Goal: Task Accomplishment & Management: Use online tool/utility

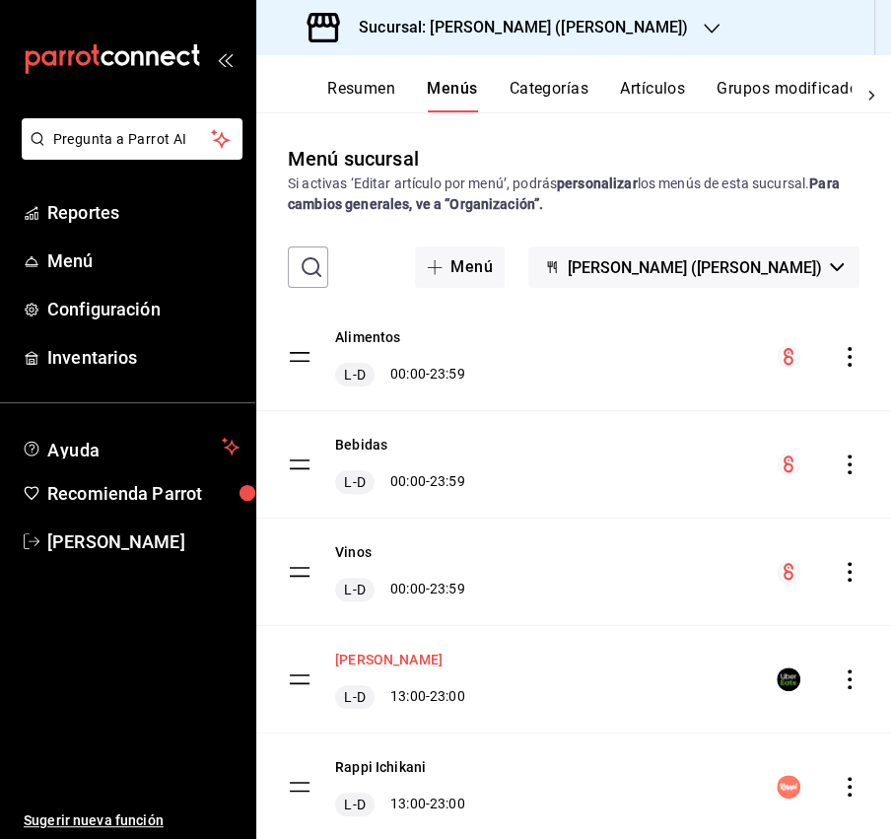
click at [405, 653] on button "[PERSON_NAME]" at bounding box center [388, 660] width 107 height 20
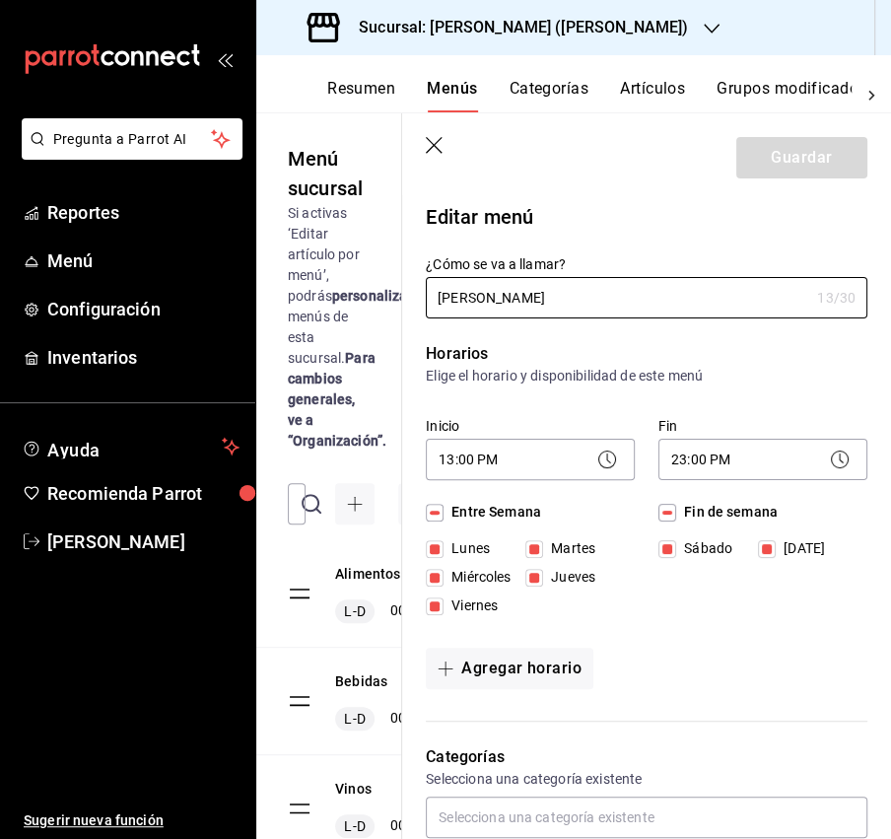
click at [427, 141] on icon "button" at bounding box center [436, 147] width 20 height 20
checkbox input "false"
type input "1756309771713"
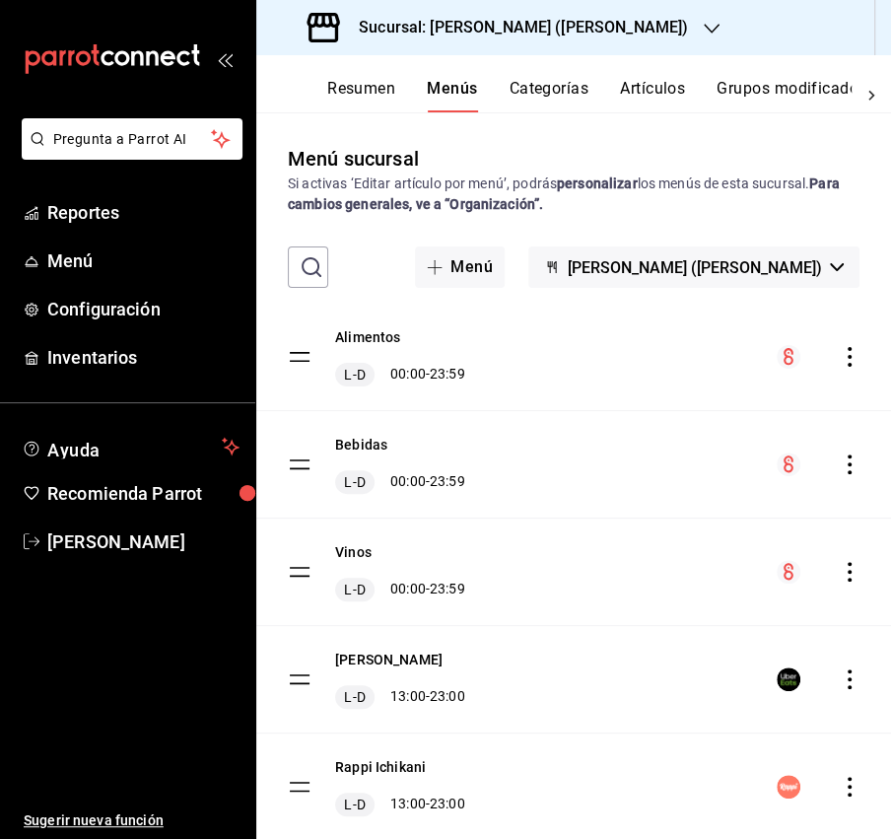
checkbox input "false"
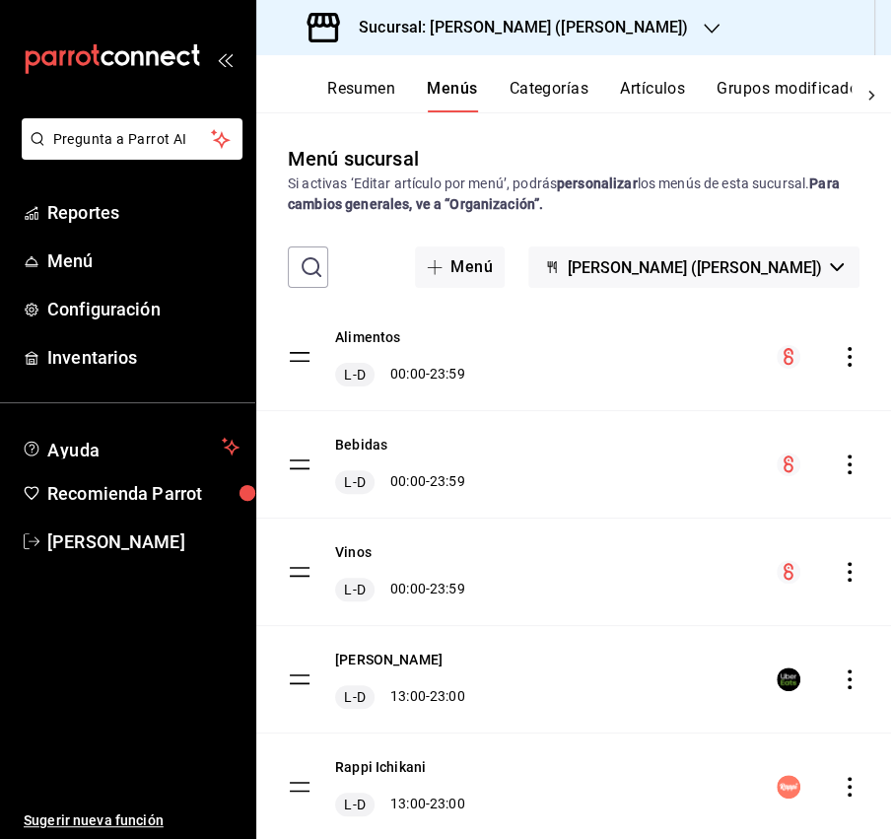
checkbox input "false"
click at [852, 676] on icon "actions" at bounding box center [850, 679] width 20 height 20
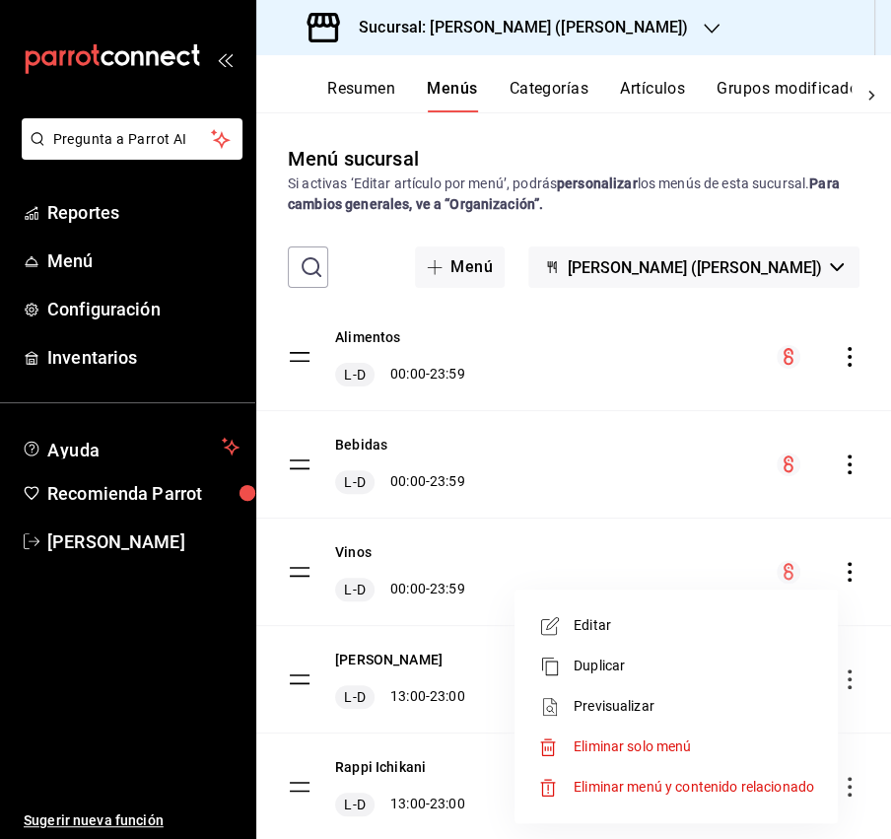
click at [713, 708] on span "Previsualizar" at bounding box center [694, 706] width 240 height 21
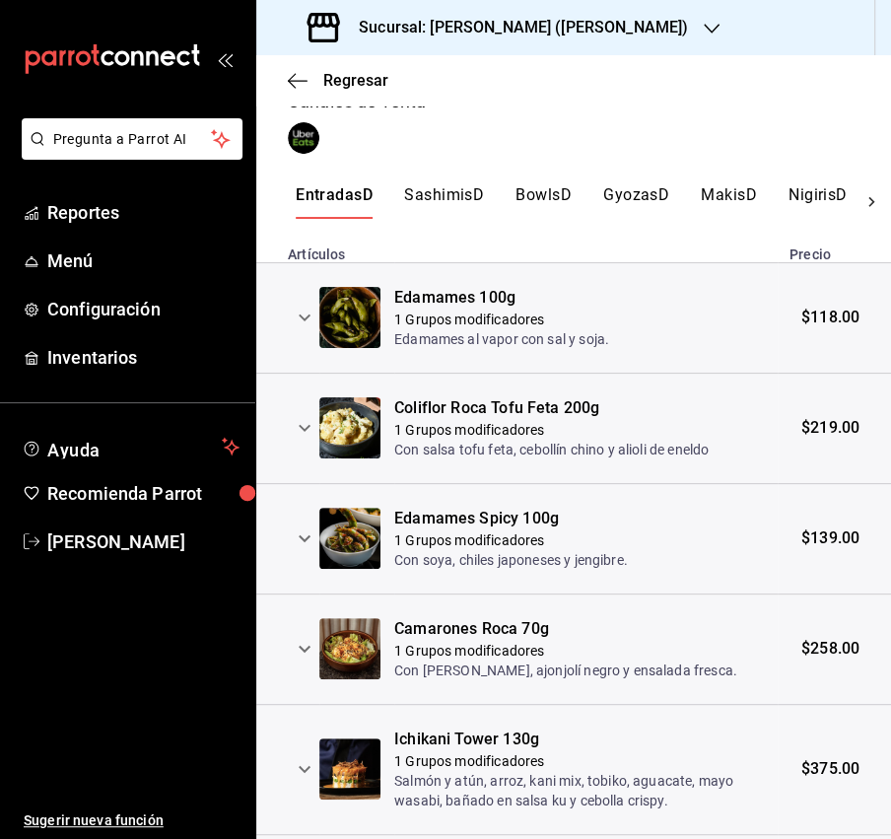
scroll to position [338, 0]
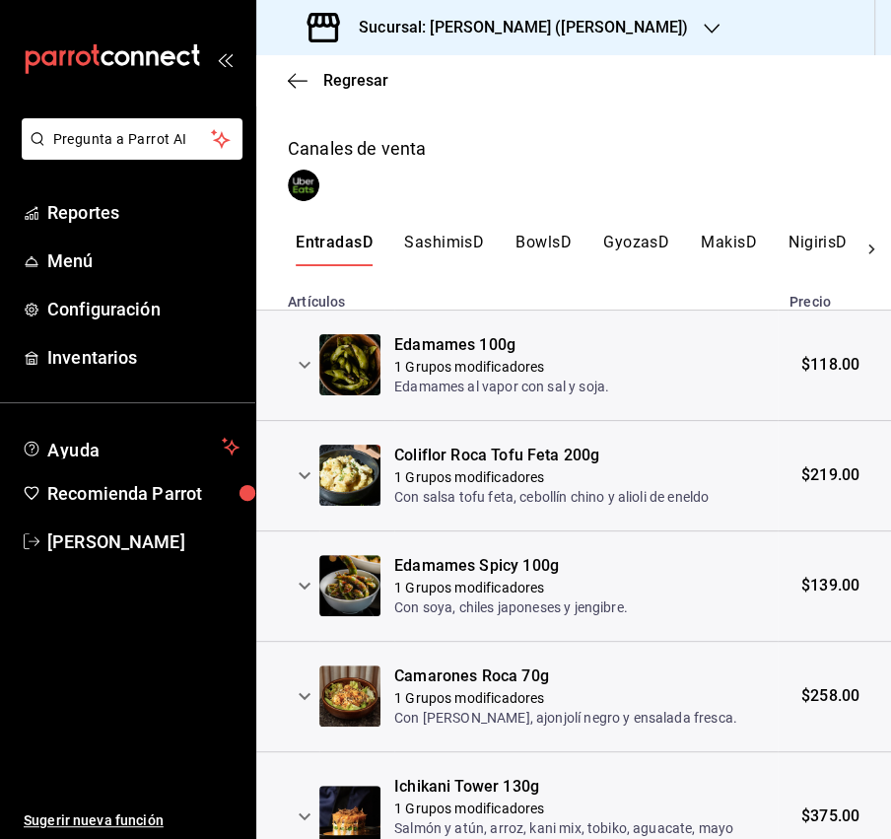
click at [437, 244] on button "SashimisD" at bounding box center [444, 250] width 80 height 34
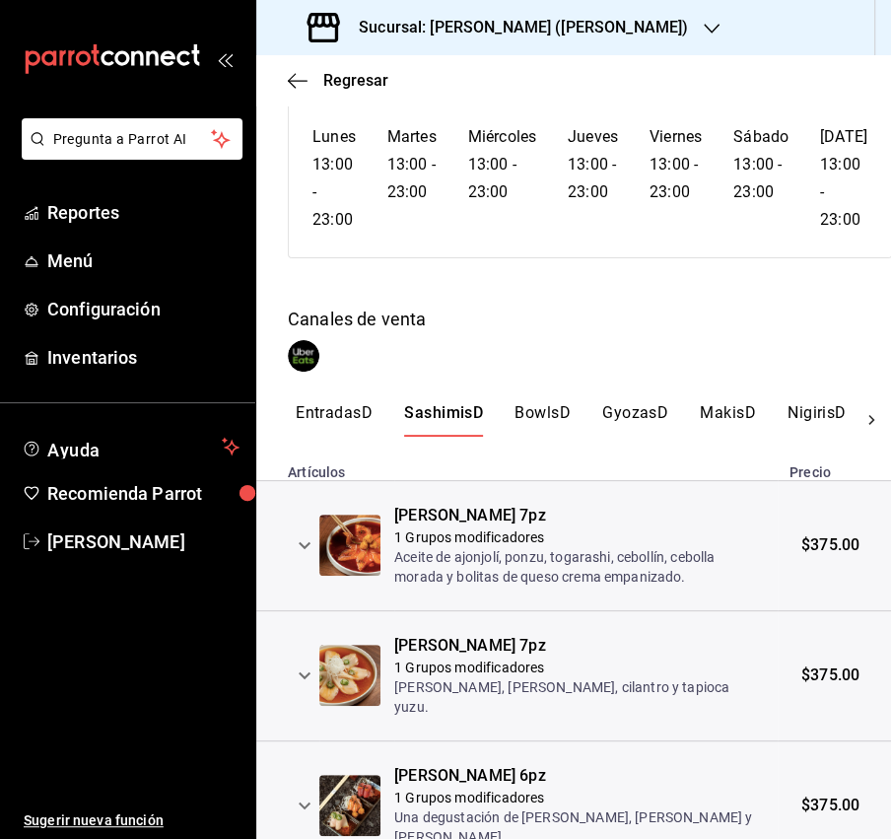
scroll to position [240, 0]
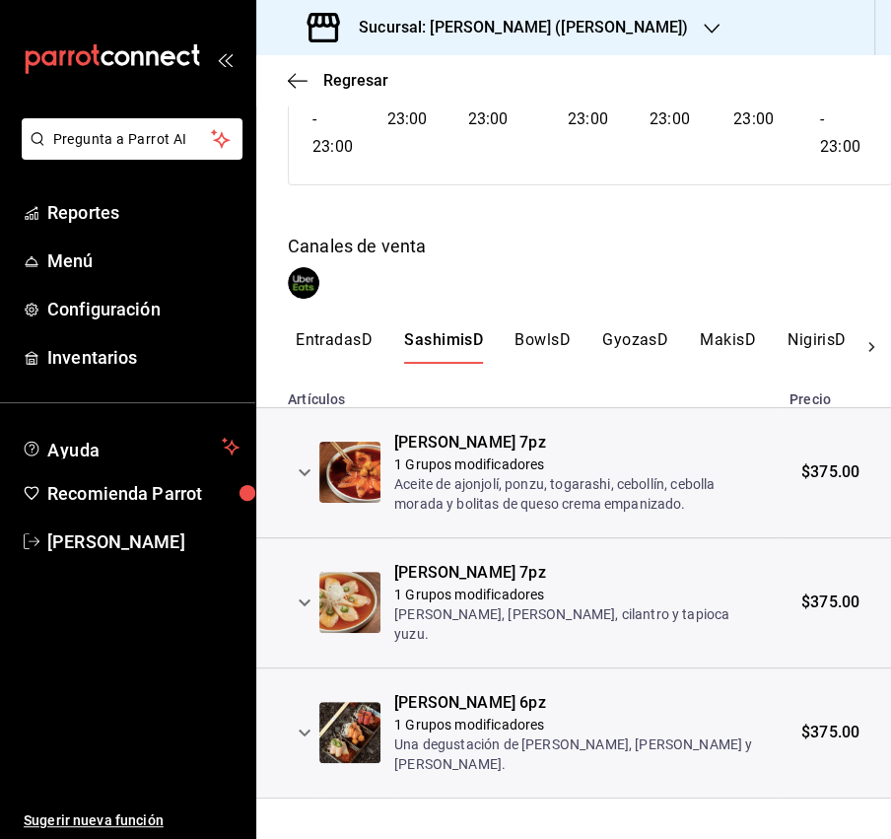
click at [528, 332] on button "BowlsD" at bounding box center [542, 347] width 56 height 34
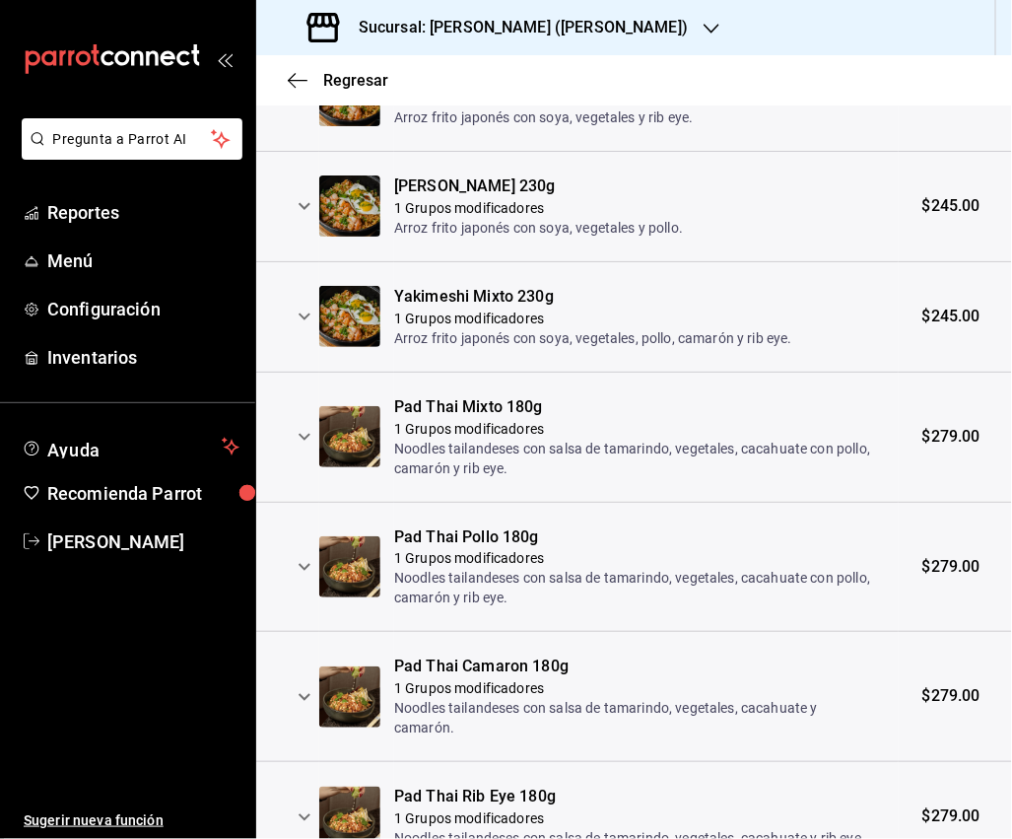
scroll to position [424, 0]
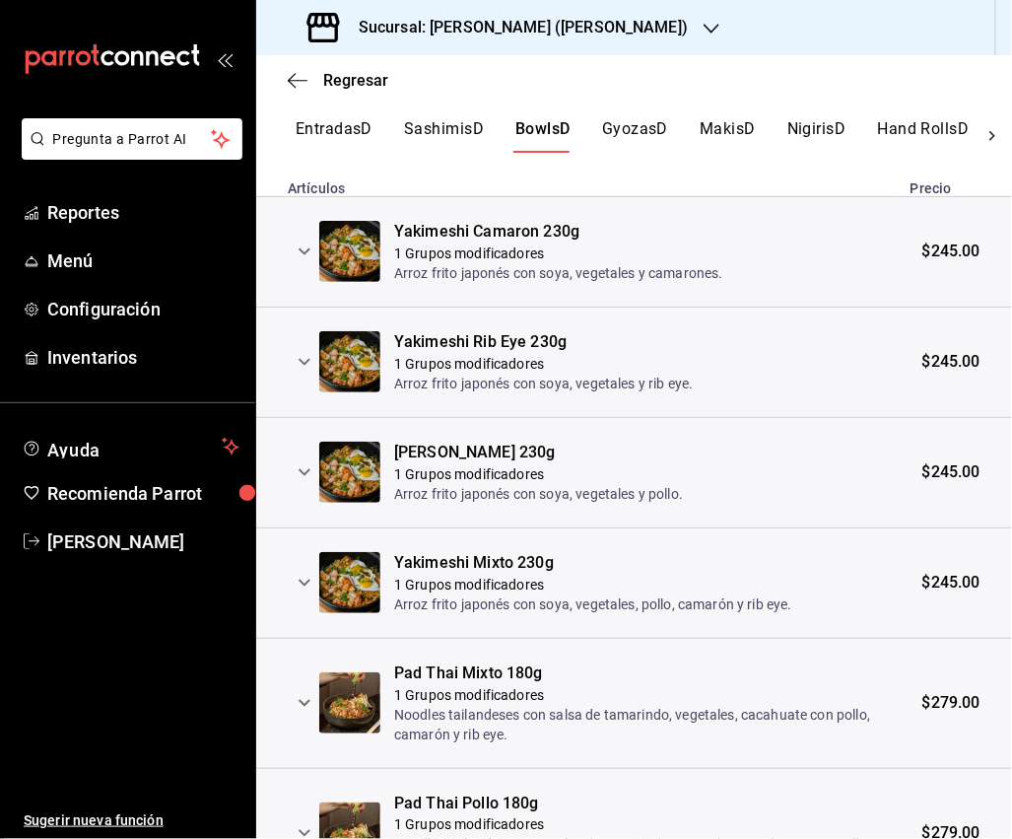
click at [626, 144] on button "GyozasD" at bounding box center [635, 136] width 66 height 34
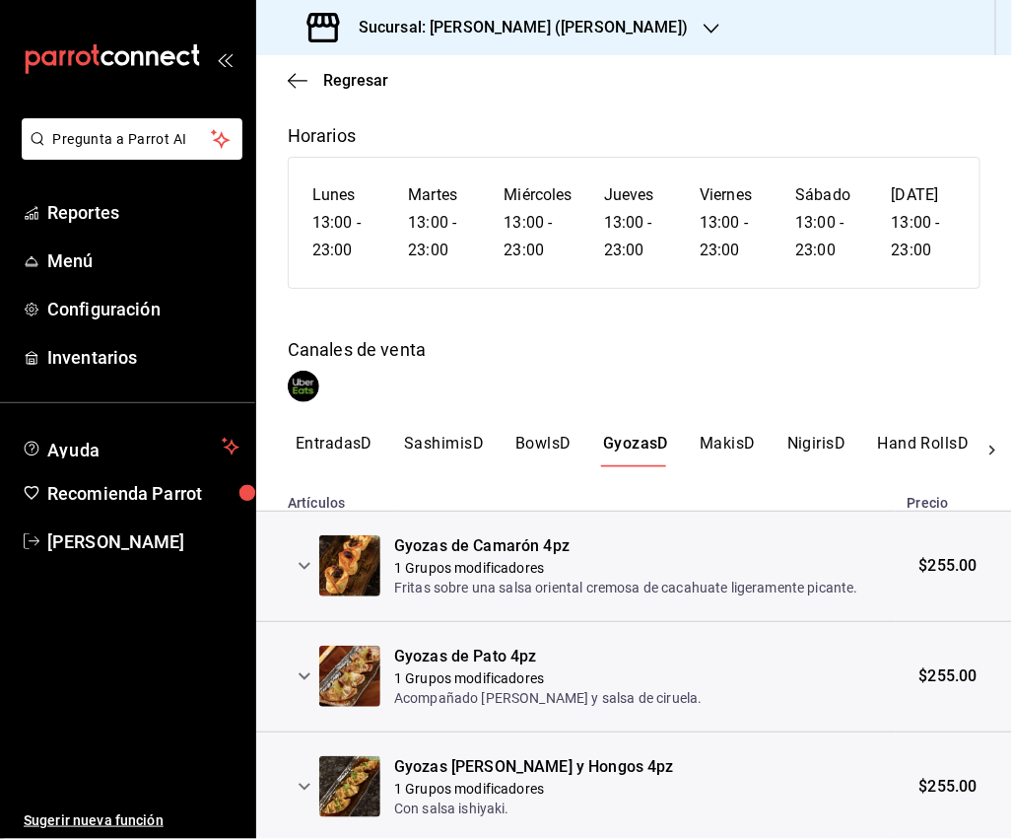
scroll to position [173, 0]
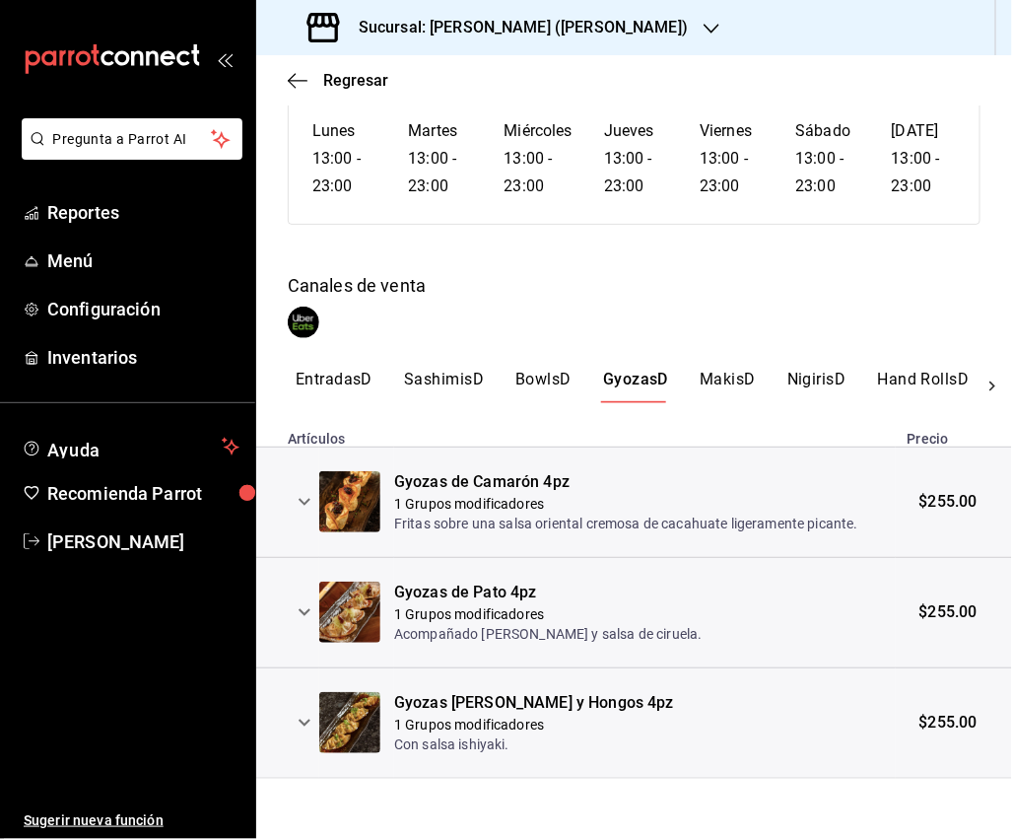
click at [724, 377] on button "MakisD" at bounding box center [728, 387] width 56 height 34
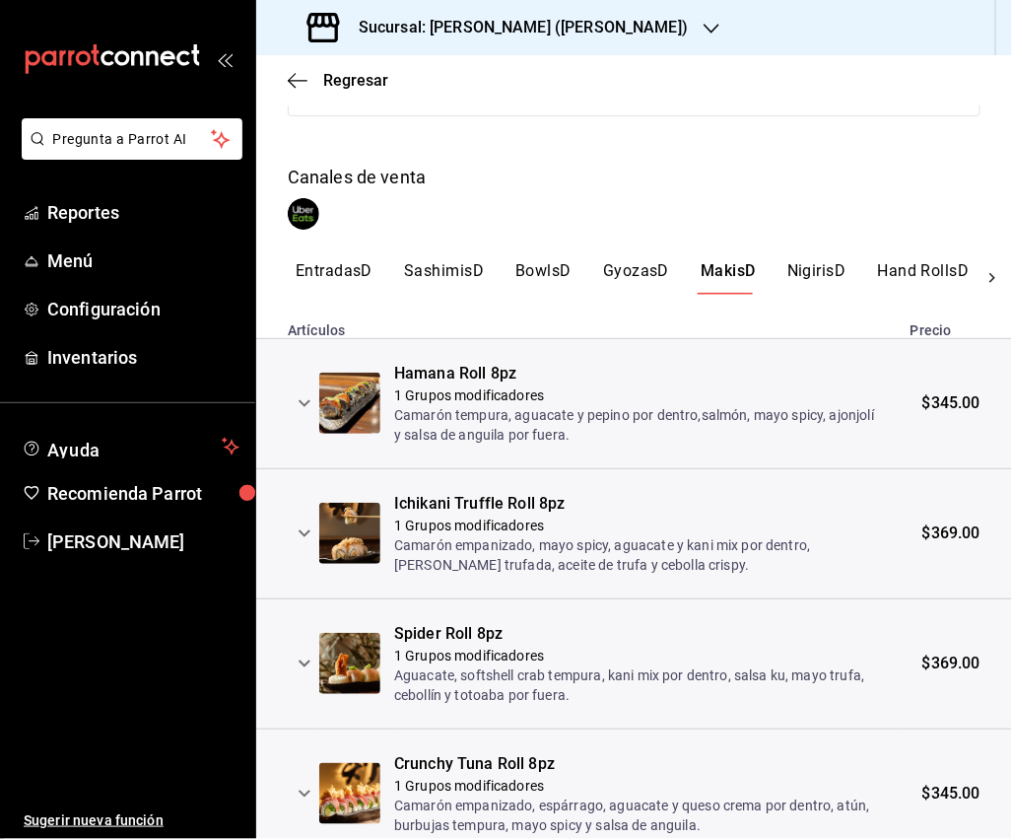
scroll to position [266, 0]
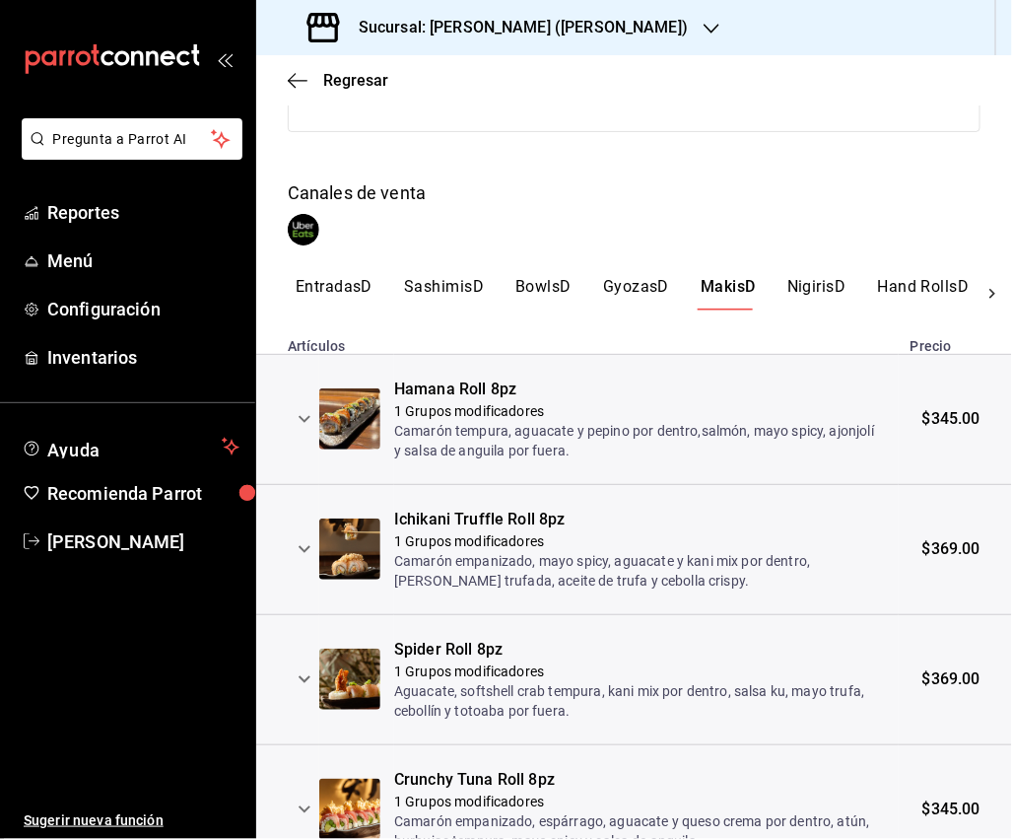
click at [818, 296] on button "NigirisD" at bounding box center [817, 294] width 59 height 34
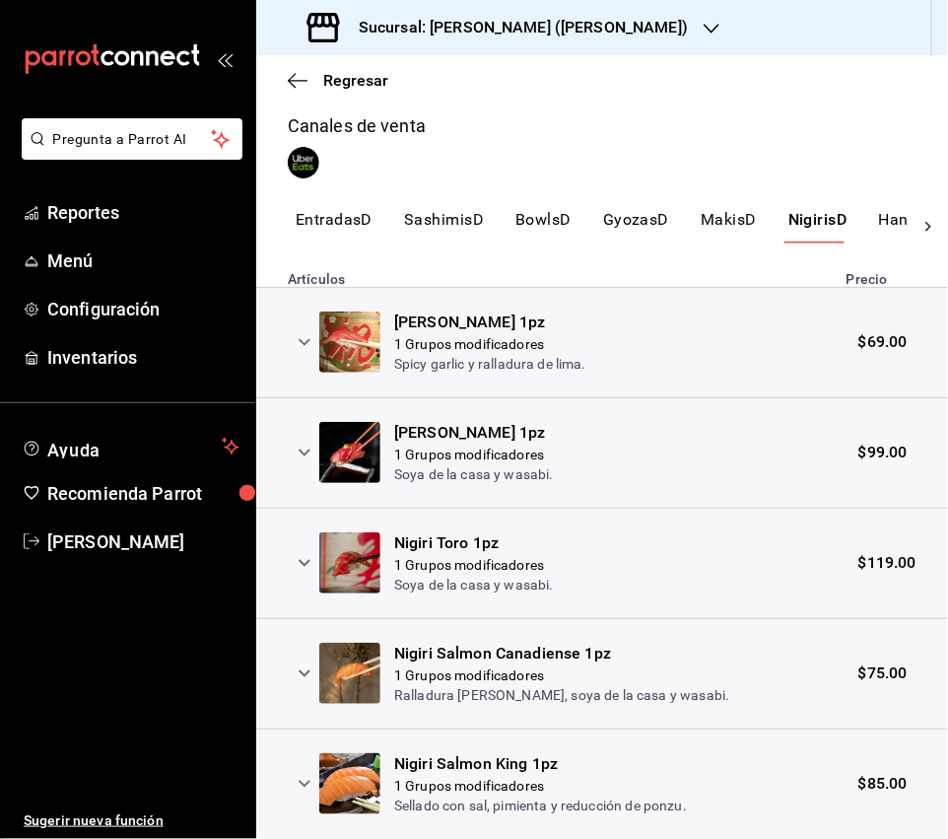
scroll to position [0, 0]
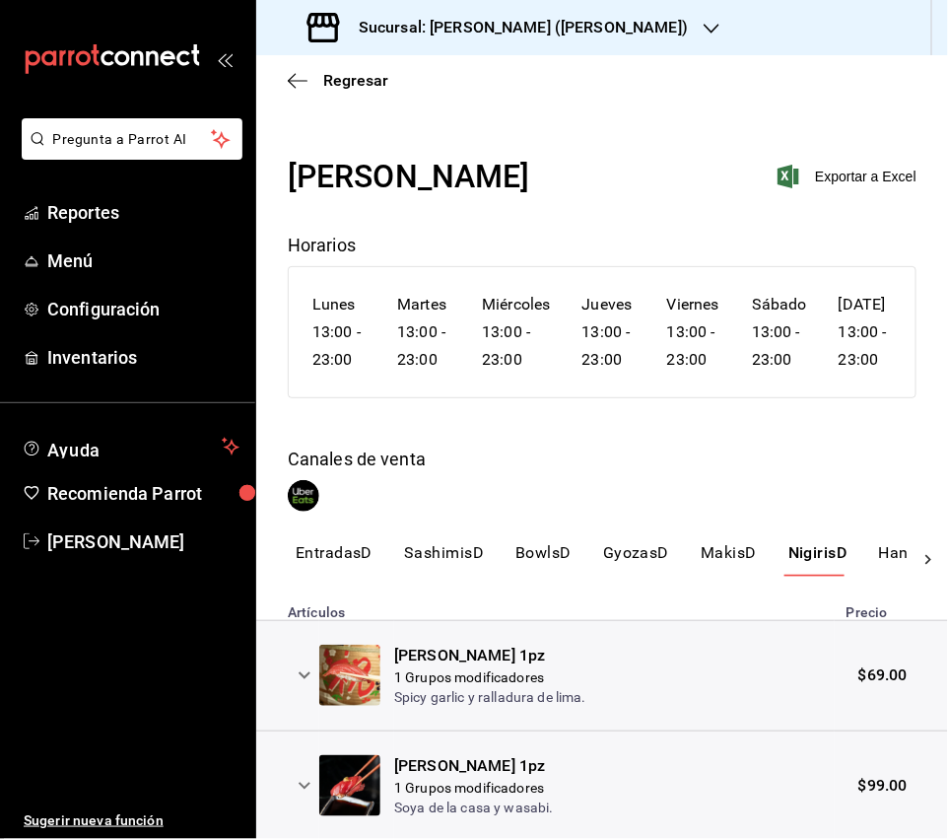
click at [883, 576] on button "Hand RollsD" at bounding box center [925, 560] width 92 height 34
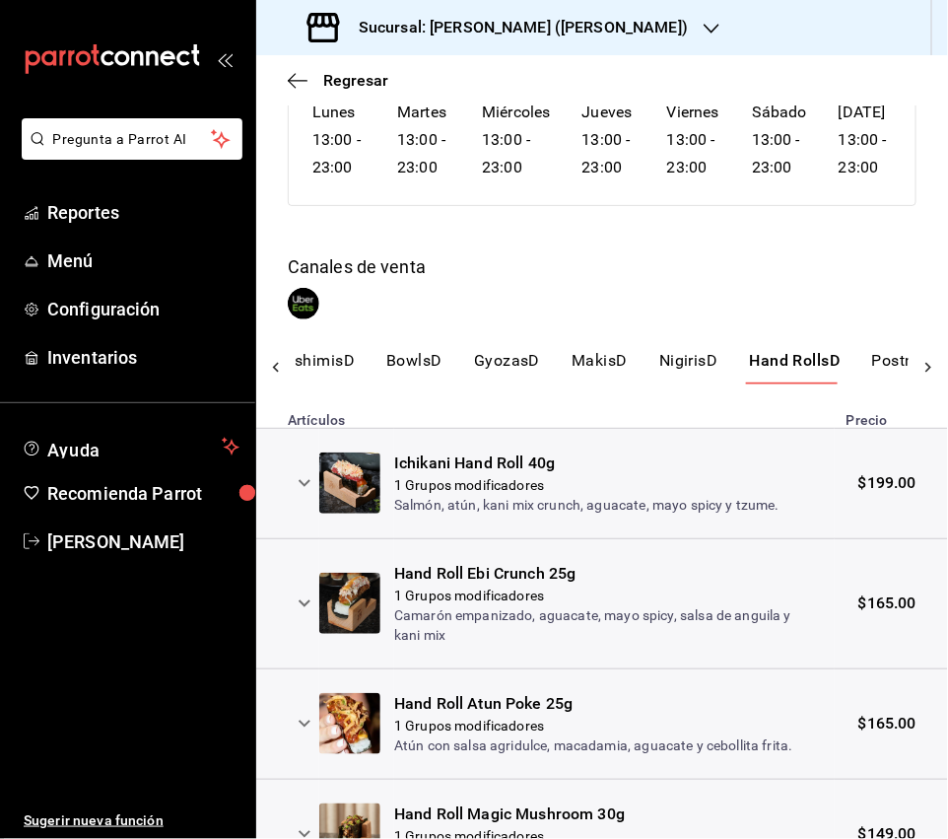
scroll to position [0, 258]
click at [779, 384] on button "PostresD" at bounding box center [776, 368] width 67 height 34
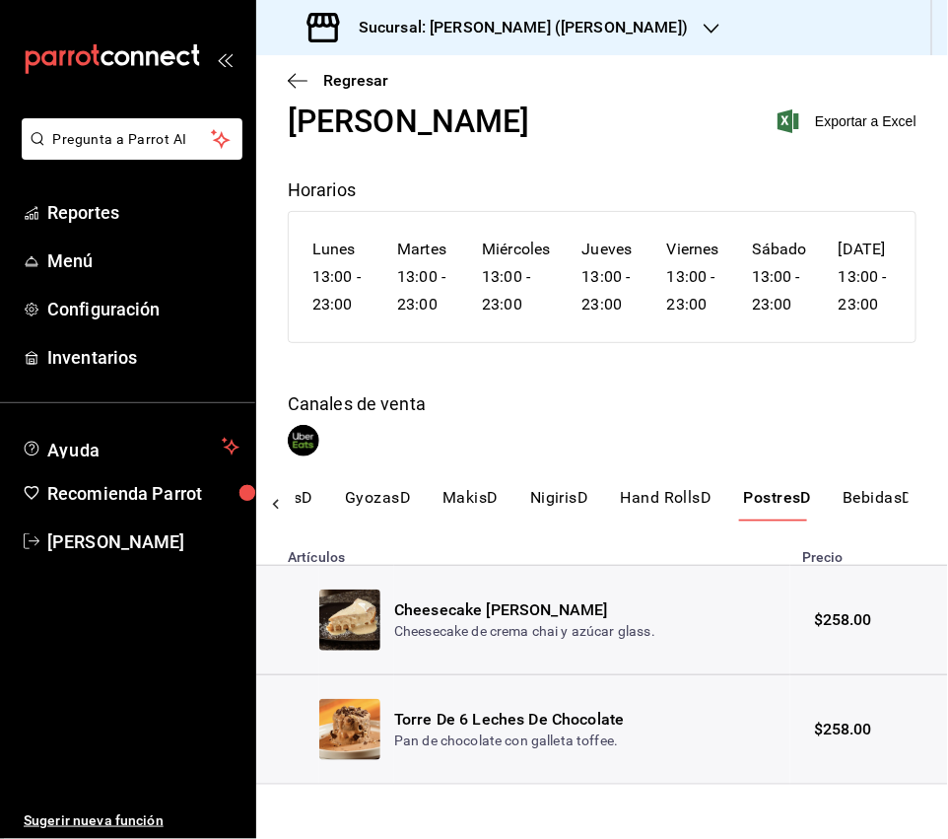
scroll to position [89, 0]
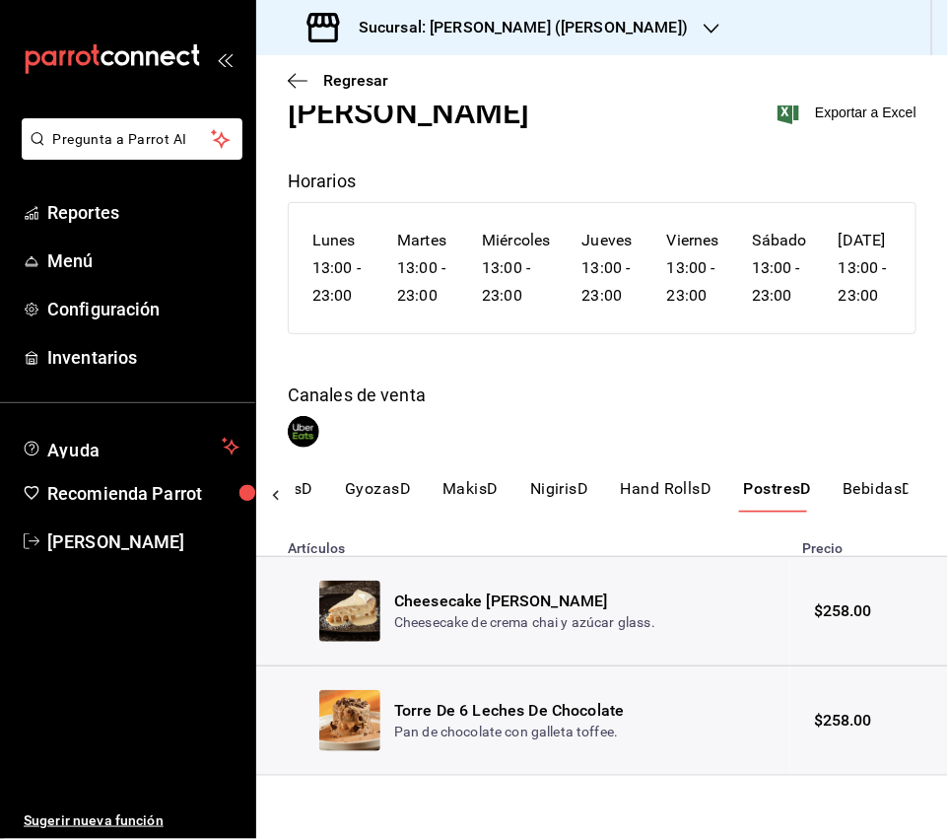
click at [891, 489] on button "BebidasD" at bounding box center [878, 496] width 71 height 34
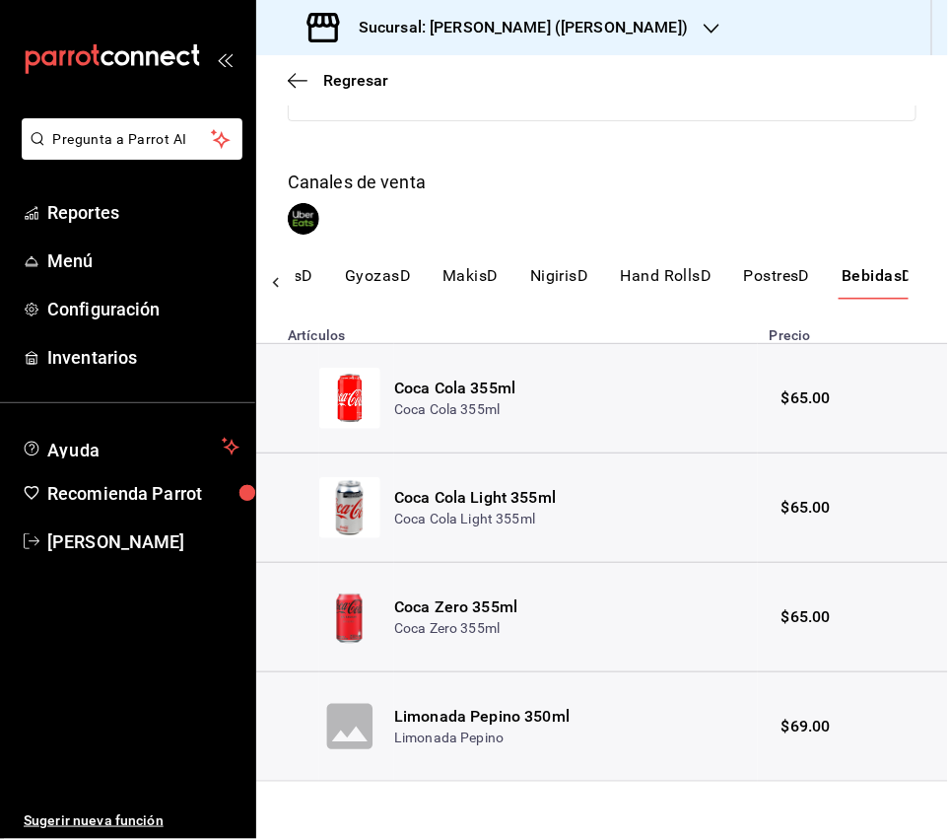
scroll to position [307, 0]
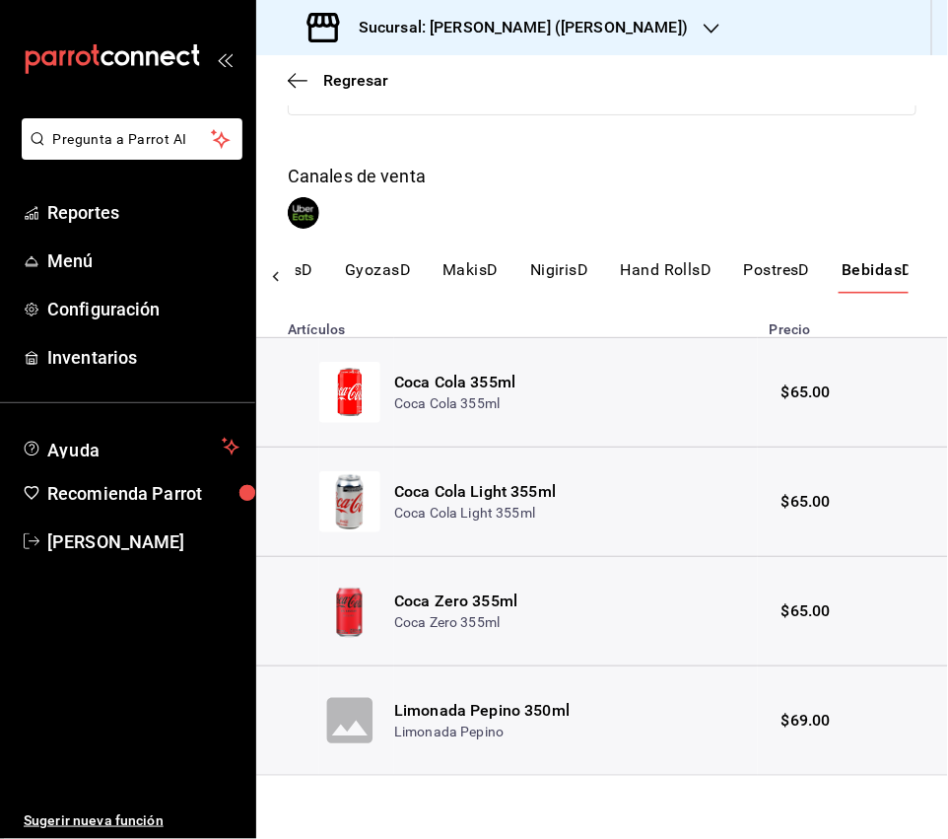
click at [313, 94] on div "Regresar" at bounding box center [602, 80] width 692 height 50
click at [292, 83] on icon "button" at bounding box center [292, 80] width 8 height 15
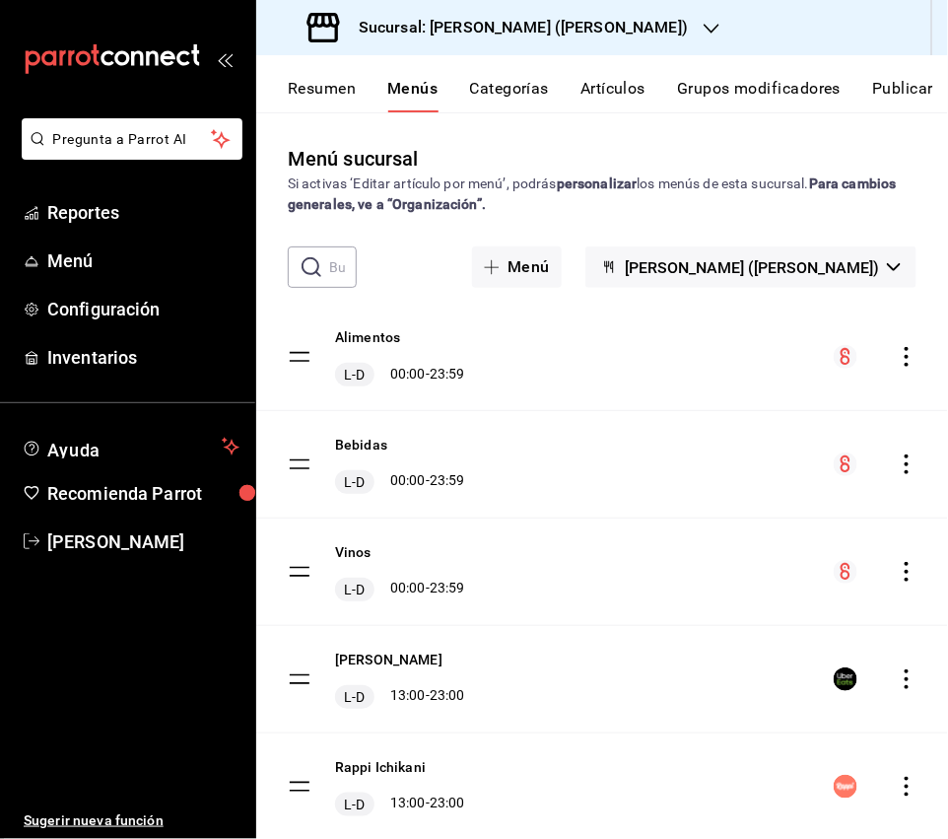
click at [910, 783] on icon "actions" at bounding box center [907, 787] width 20 height 20
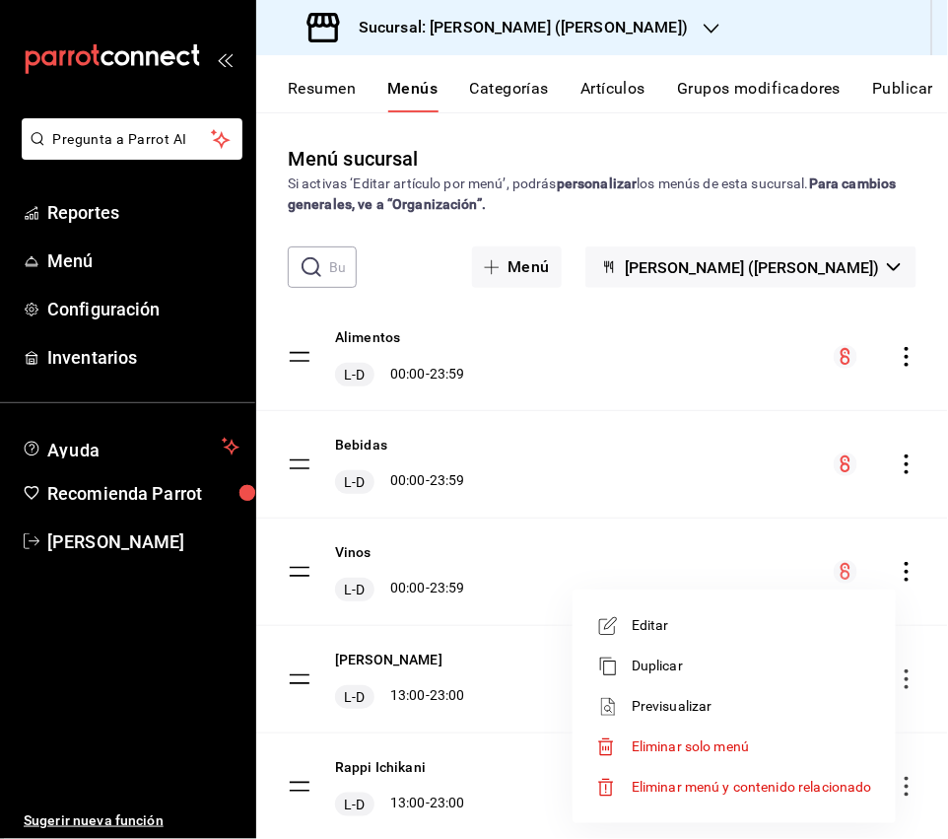
click at [741, 711] on span "Previsualizar" at bounding box center [752, 706] width 240 height 21
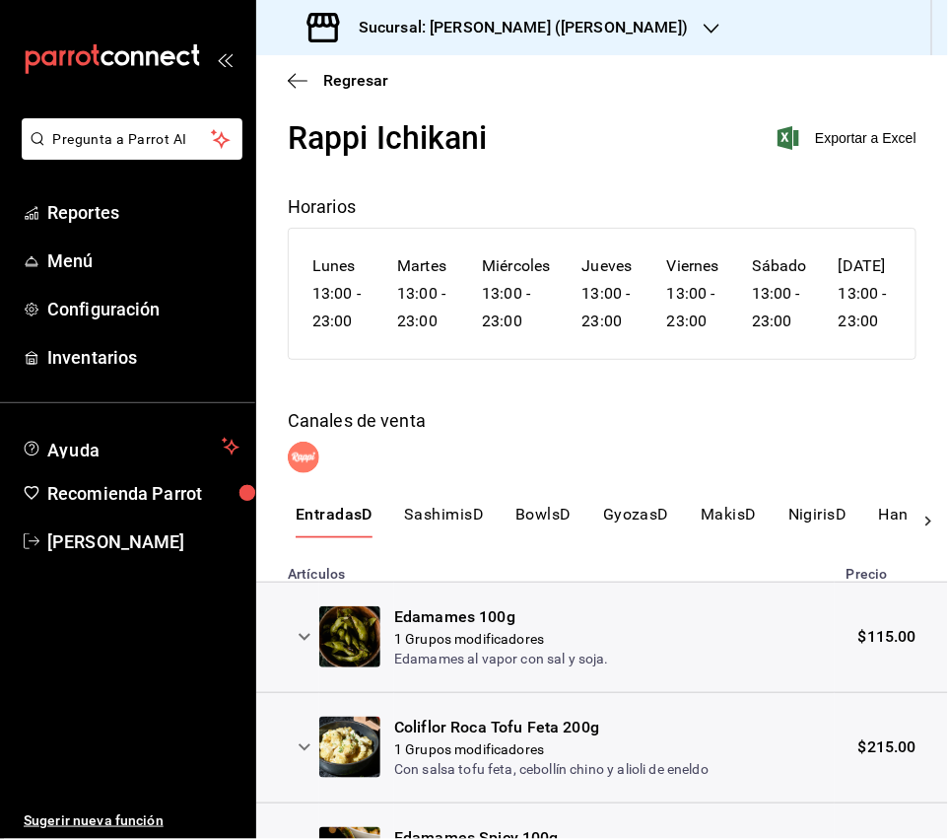
scroll to position [25, 0]
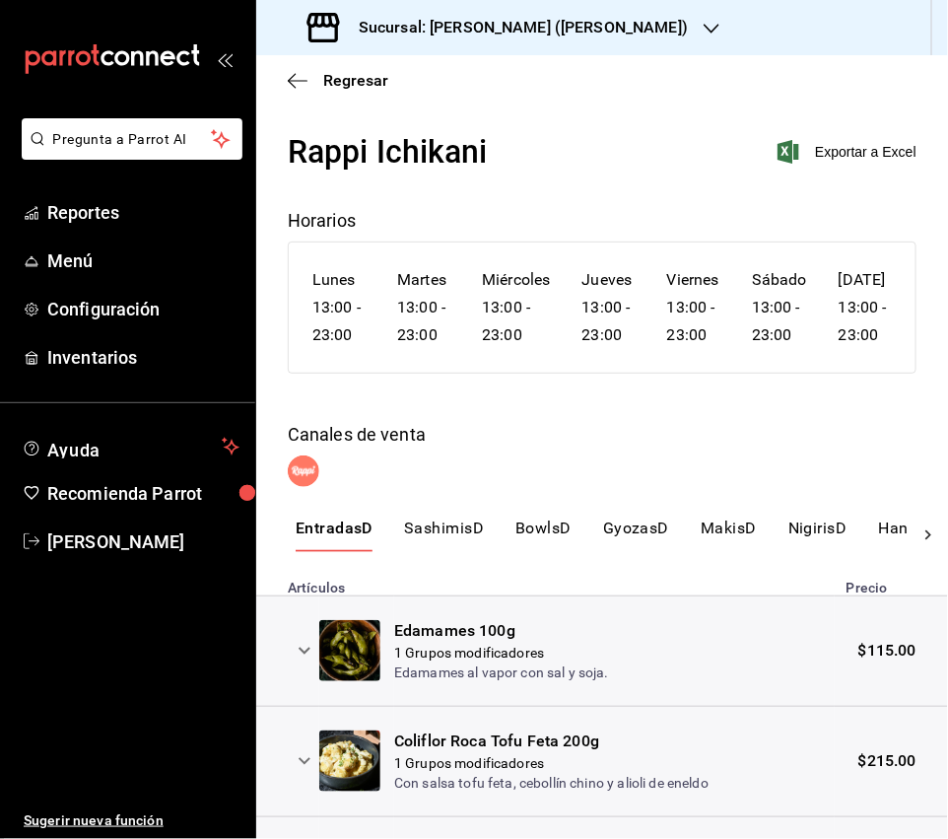
click at [468, 552] on button "SashimisD" at bounding box center [444, 535] width 80 height 34
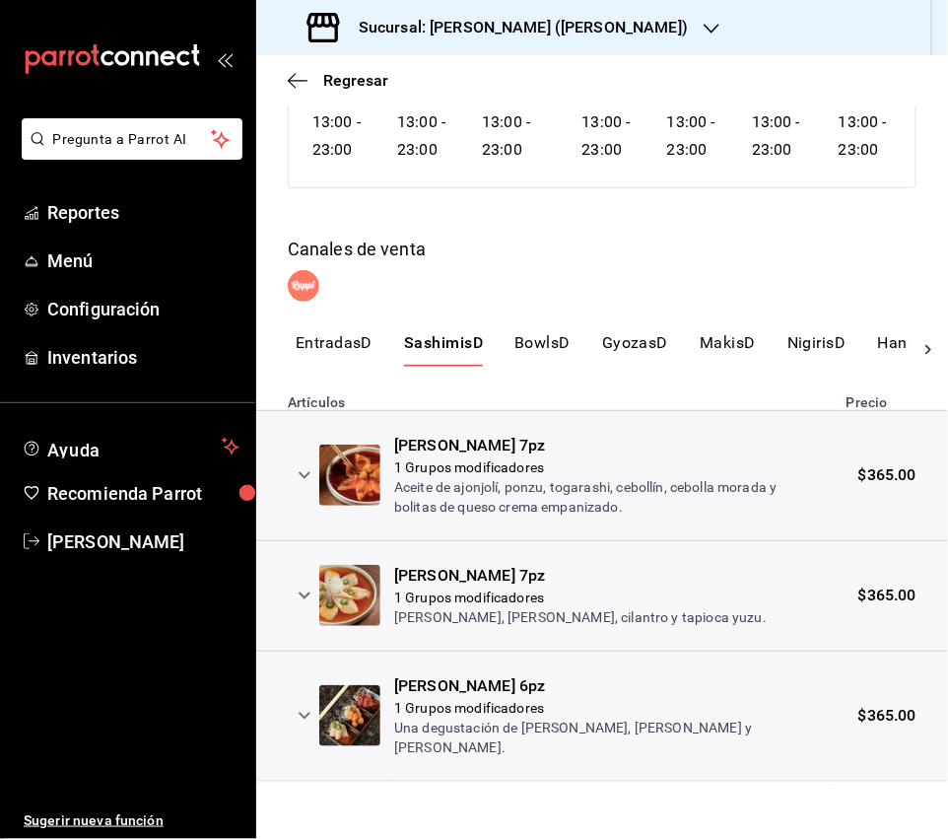
scroll to position [240, 0]
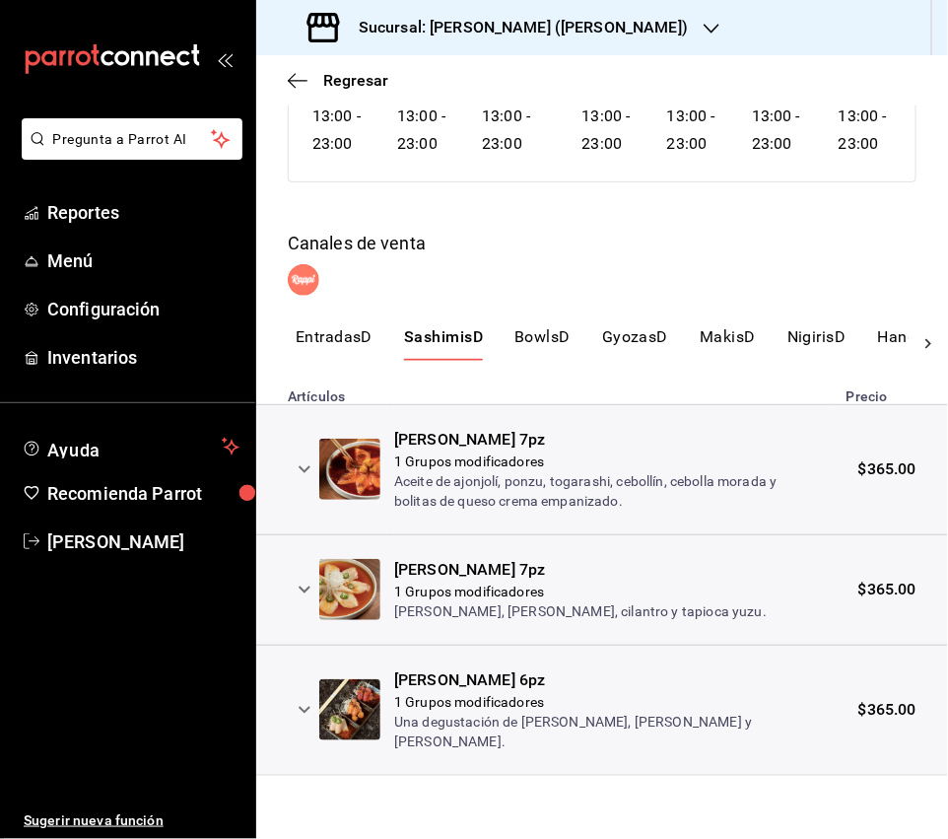
click at [533, 345] on button "BowlsD" at bounding box center [542, 344] width 56 height 34
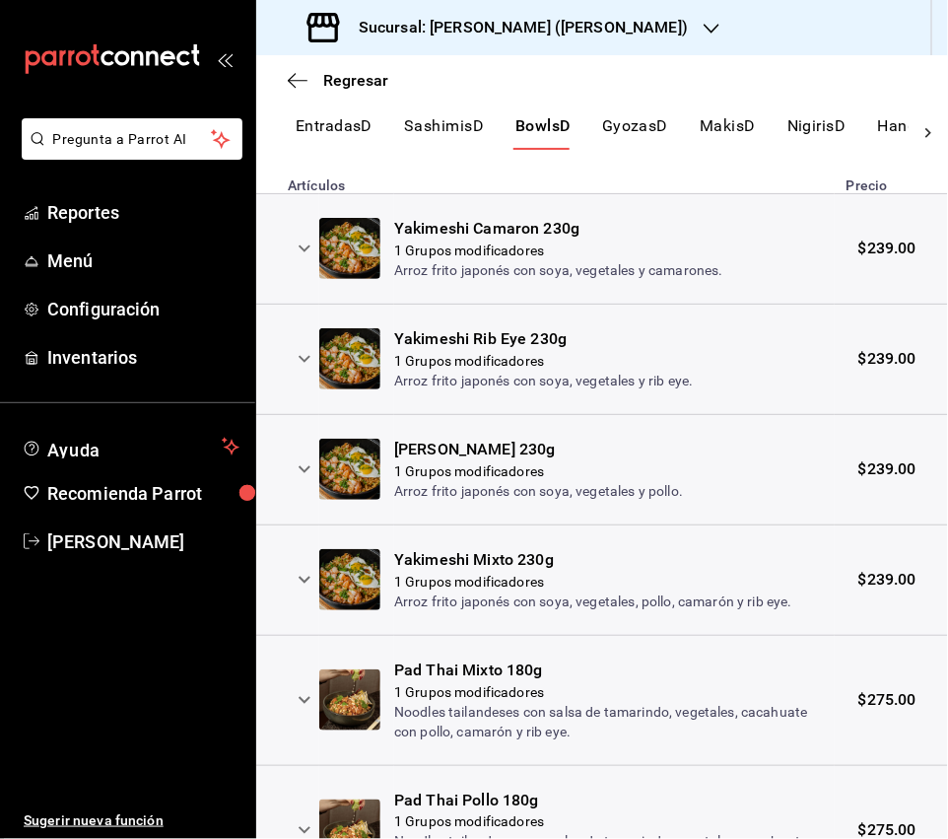
scroll to position [0, 0]
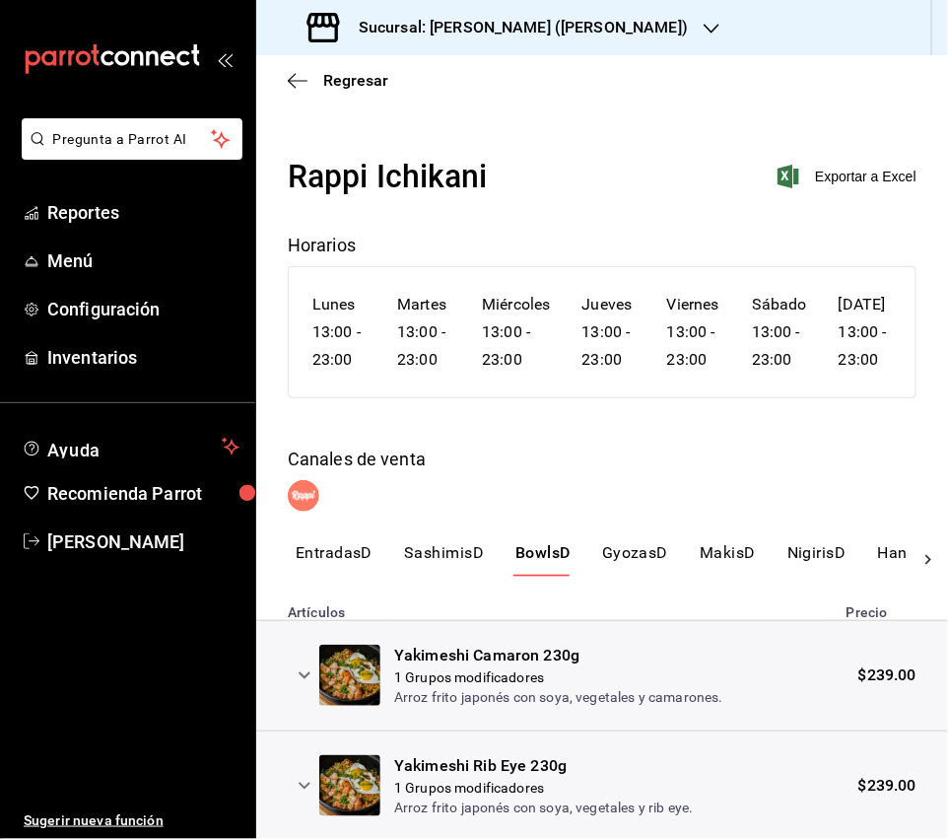
click at [620, 577] on button "GyozasD" at bounding box center [635, 560] width 66 height 34
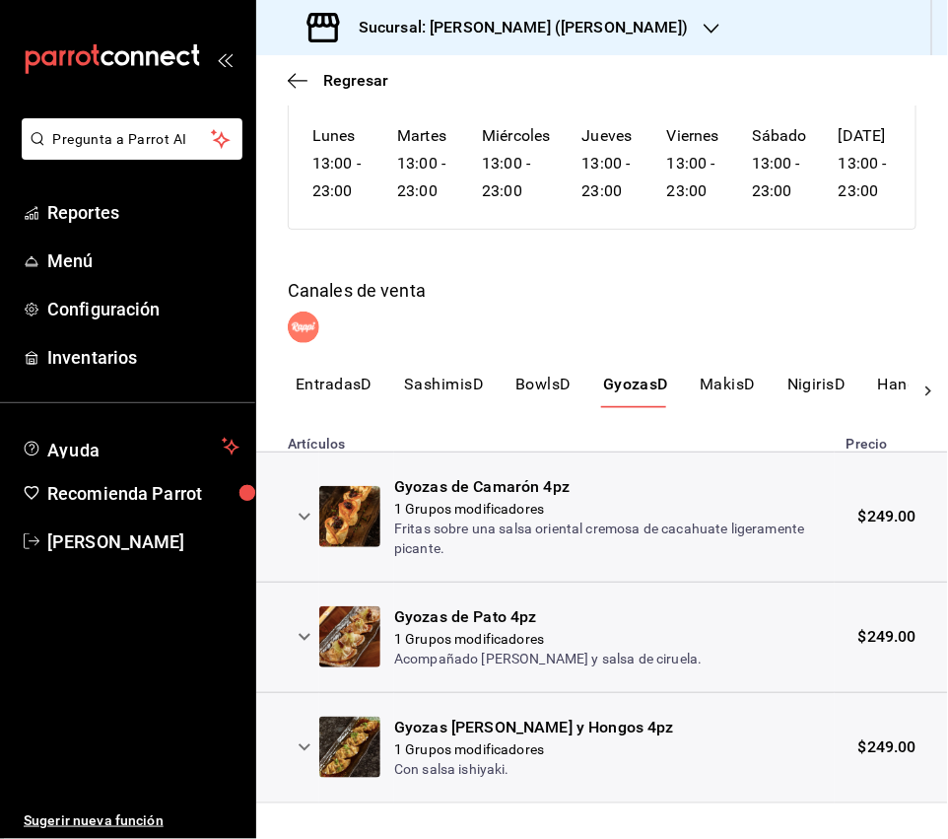
scroll to position [220, 0]
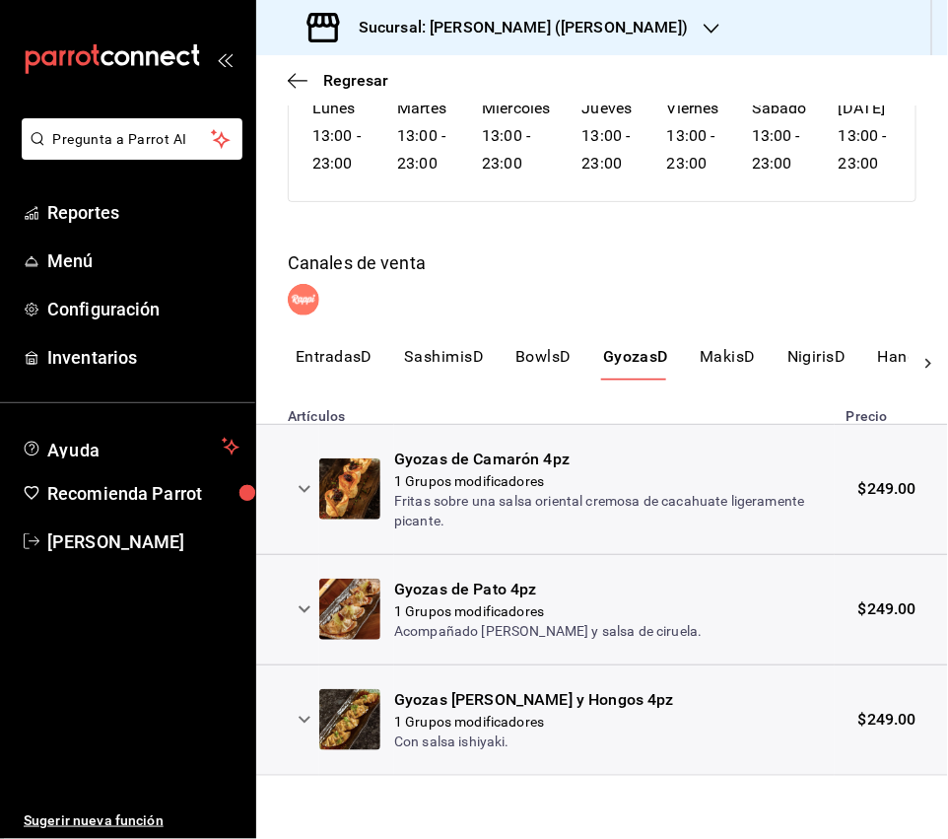
click at [742, 357] on button "MakisD" at bounding box center [728, 364] width 56 height 34
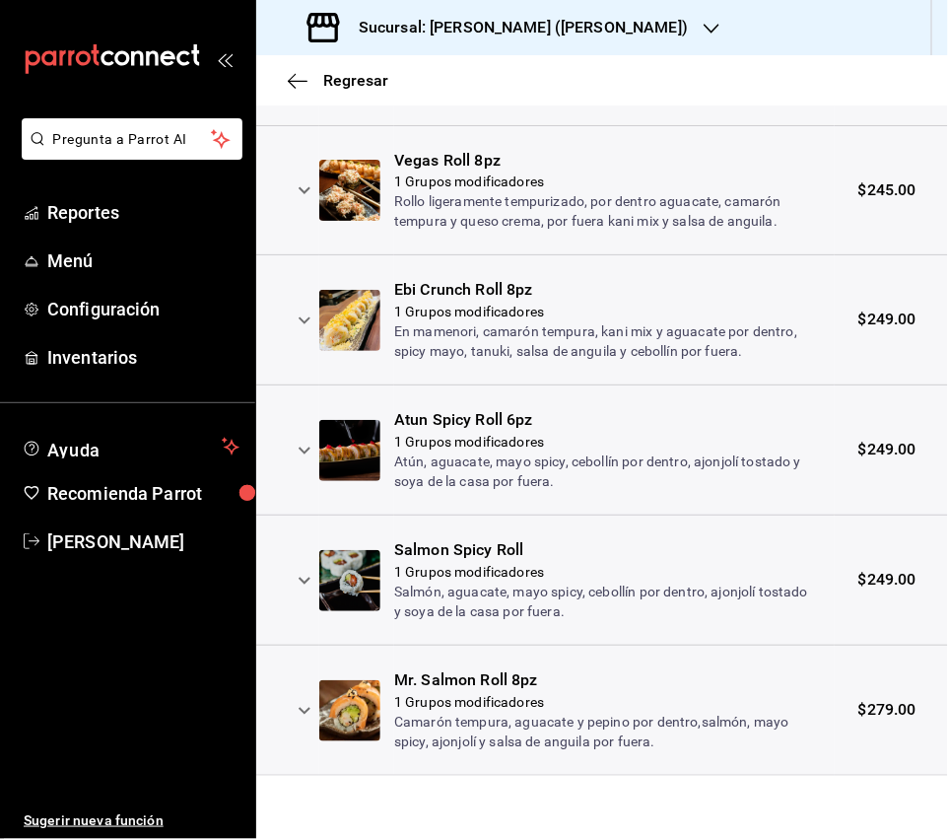
scroll to position [0, 0]
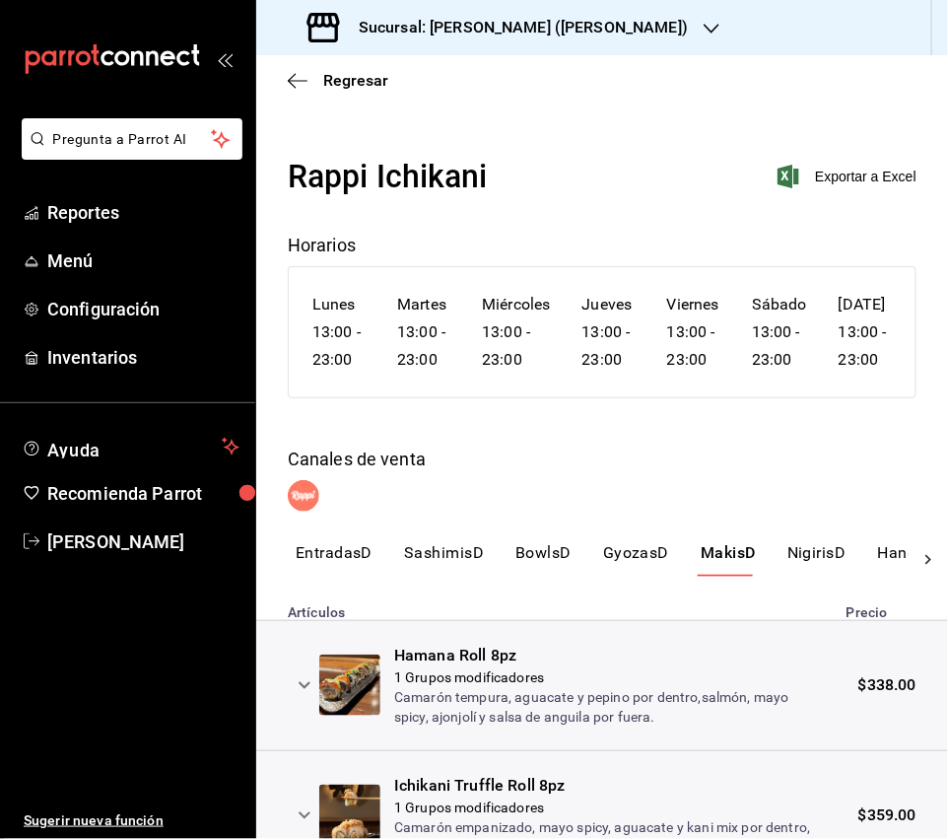
click at [796, 577] on button "NigirisD" at bounding box center [817, 560] width 59 height 34
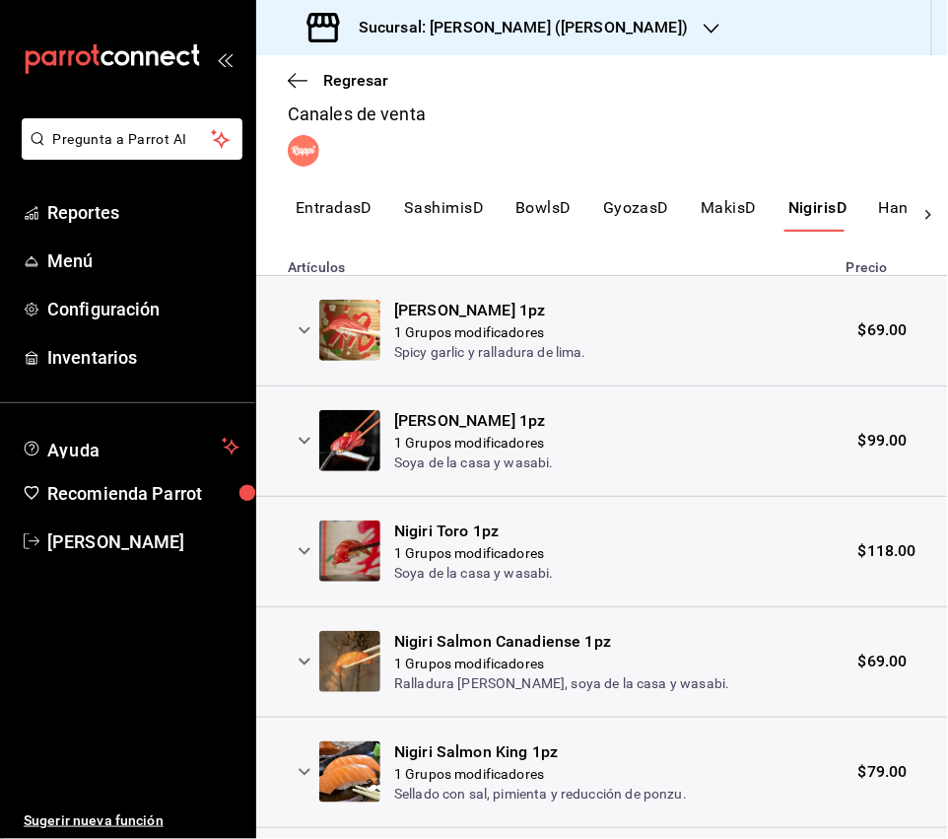
scroll to position [335, 0]
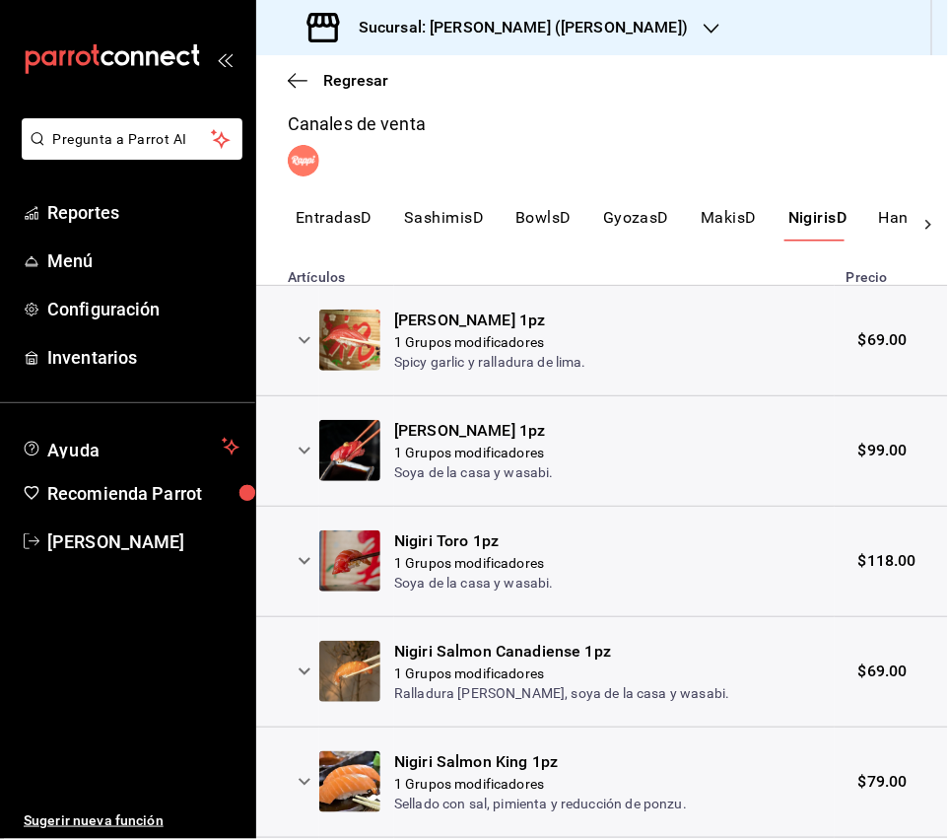
click at [888, 241] on button "Hand RollsD" at bounding box center [925, 225] width 92 height 34
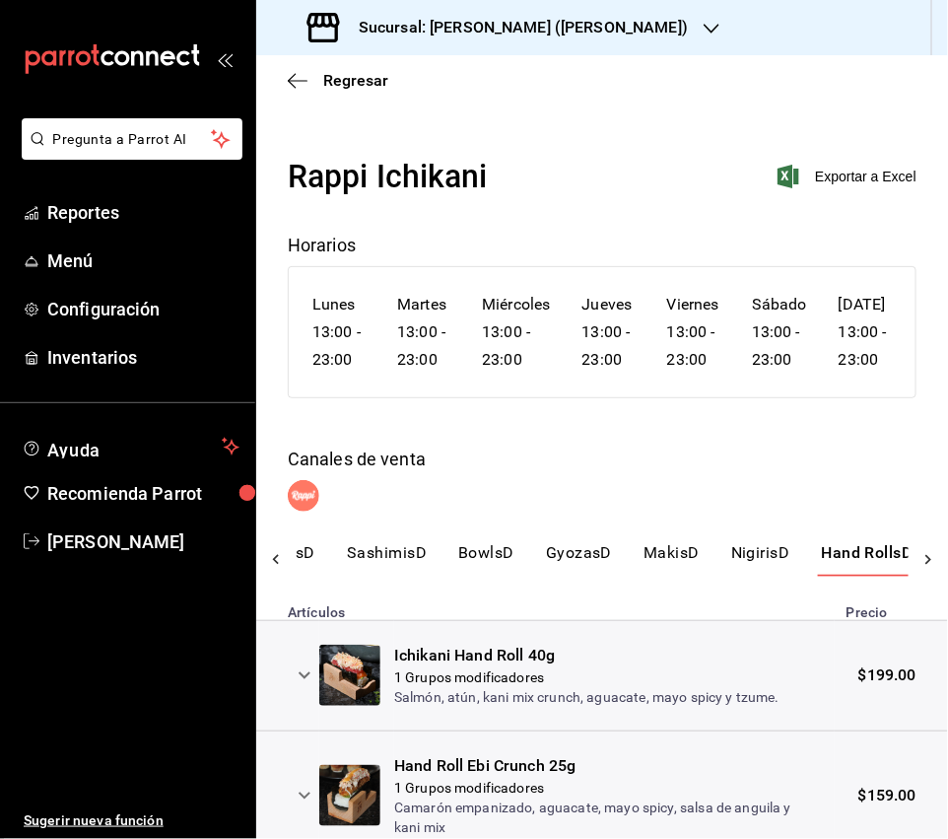
scroll to position [0, 258]
click at [764, 576] on button "PostresD" at bounding box center [776, 560] width 67 height 34
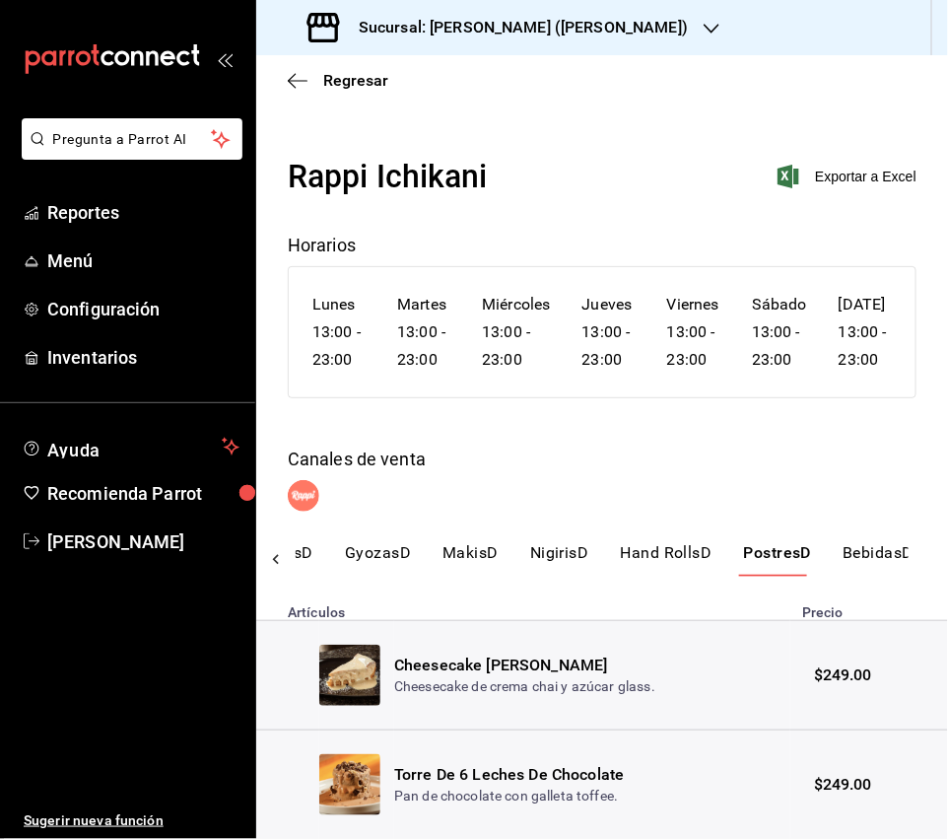
scroll to position [89, 0]
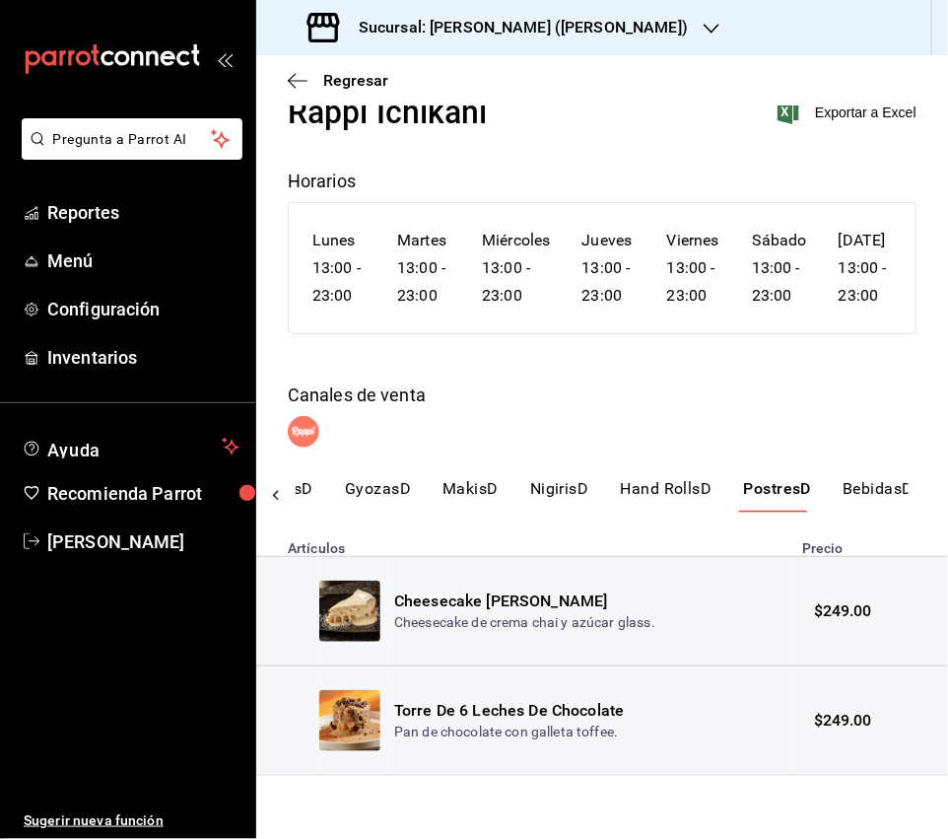
click at [880, 490] on button "BebidasD" at bounding box center [878, 496] width 71 height 34
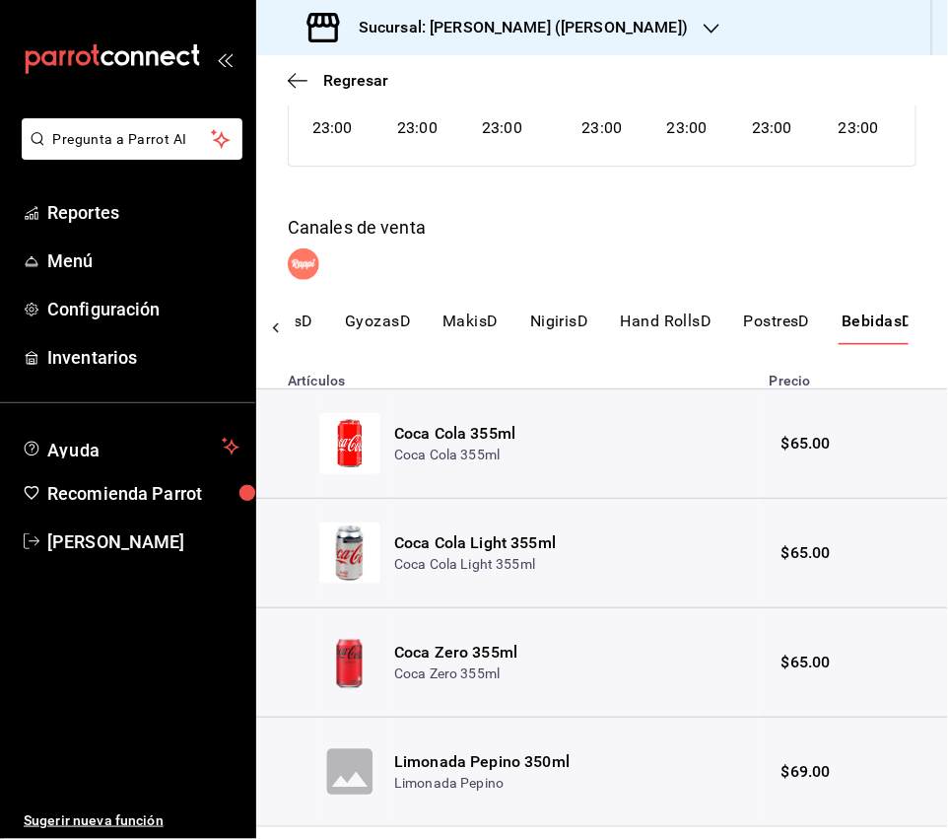
scroll to position [307, 0]
